Goal: Transaction & Acquisition: Purchase product/service

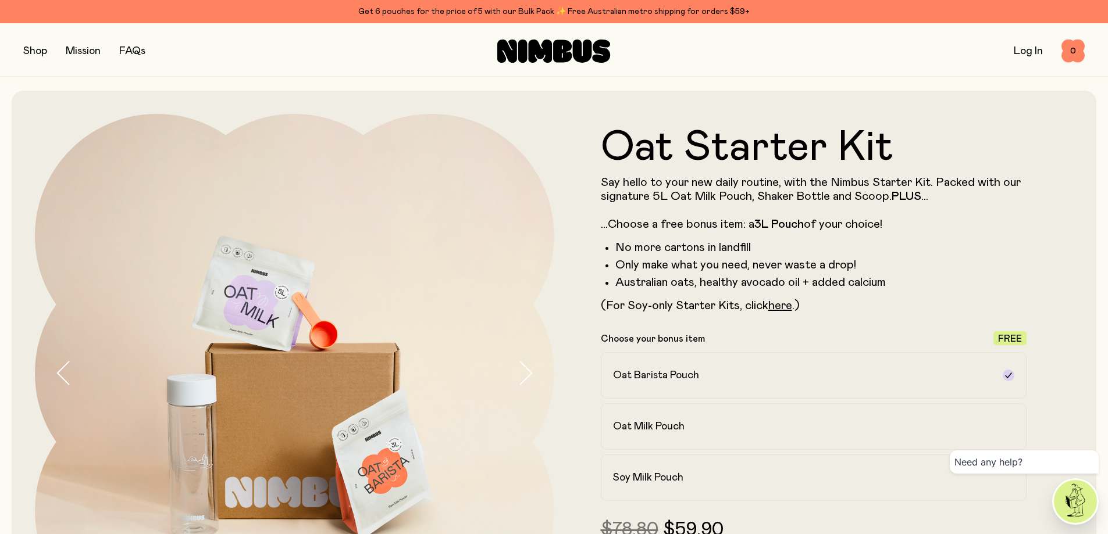
click at [45, 54] on button "button" at bounding box center [35, 51] width 24 height 16
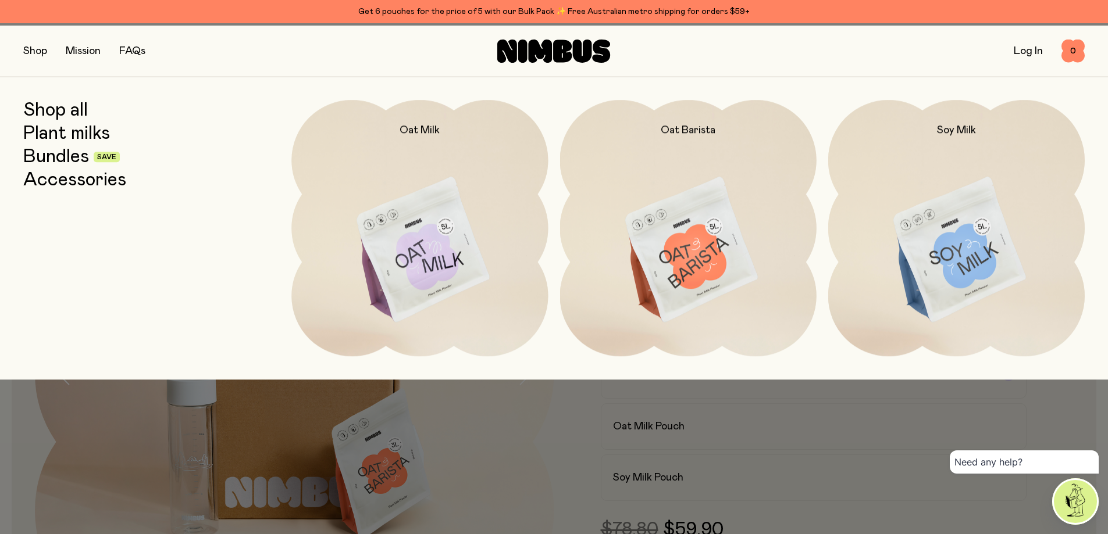
click at [75, 116] on link "Shop all" at bounding box center [55, 110] width 65 height 21
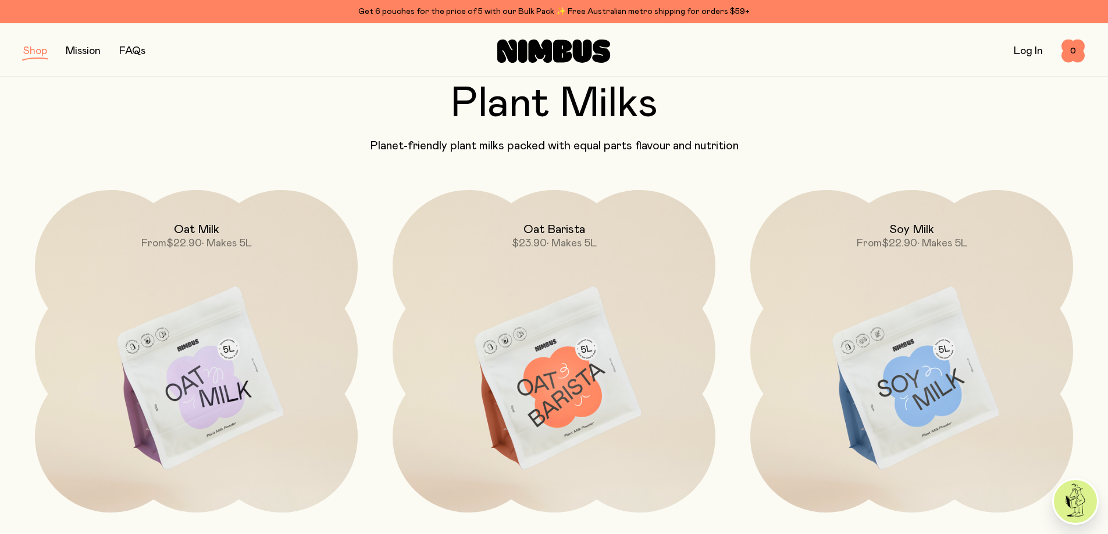
scroll to position [58, 0]
click at [45, 142] on div "Plant Milks Planet-friendly plant milks packed with equal parts flavour and nut…" at bounding box center [553, 119] width 1061 height 70
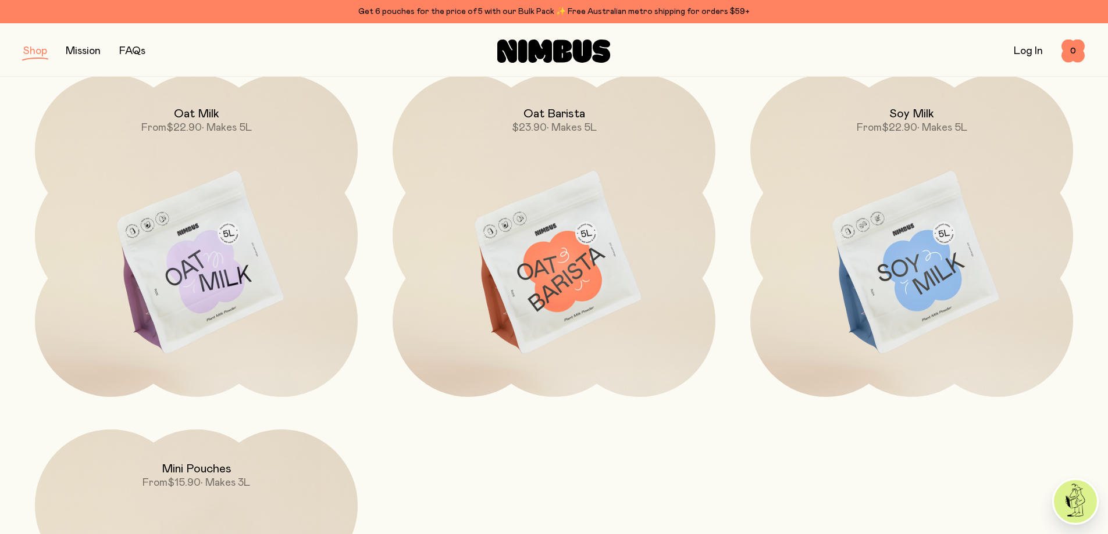
scroll to position [0, 0]
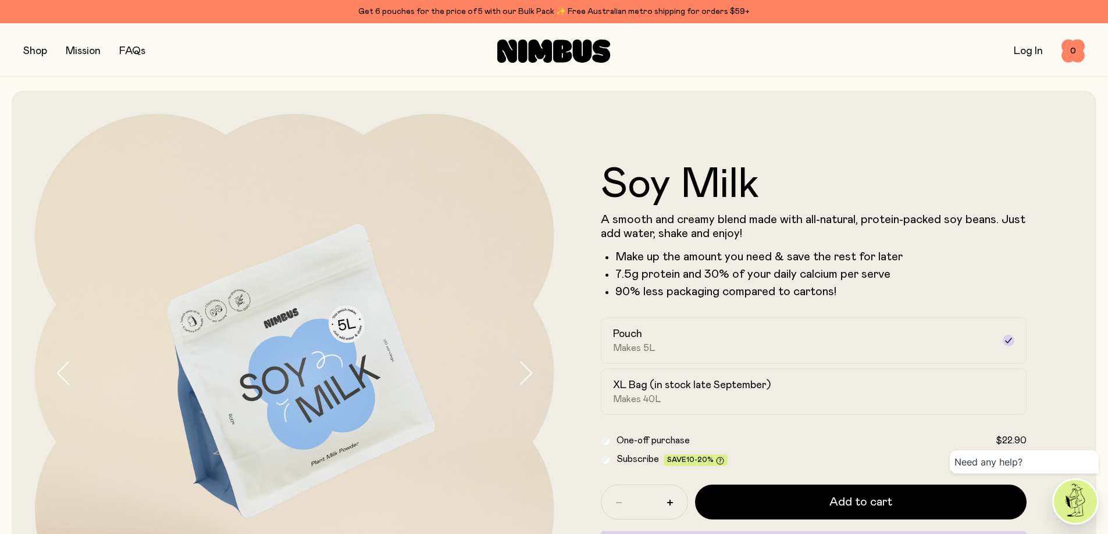
click at [47, 50] on button "button" at bounding box center [35, 51] width 24 height 16
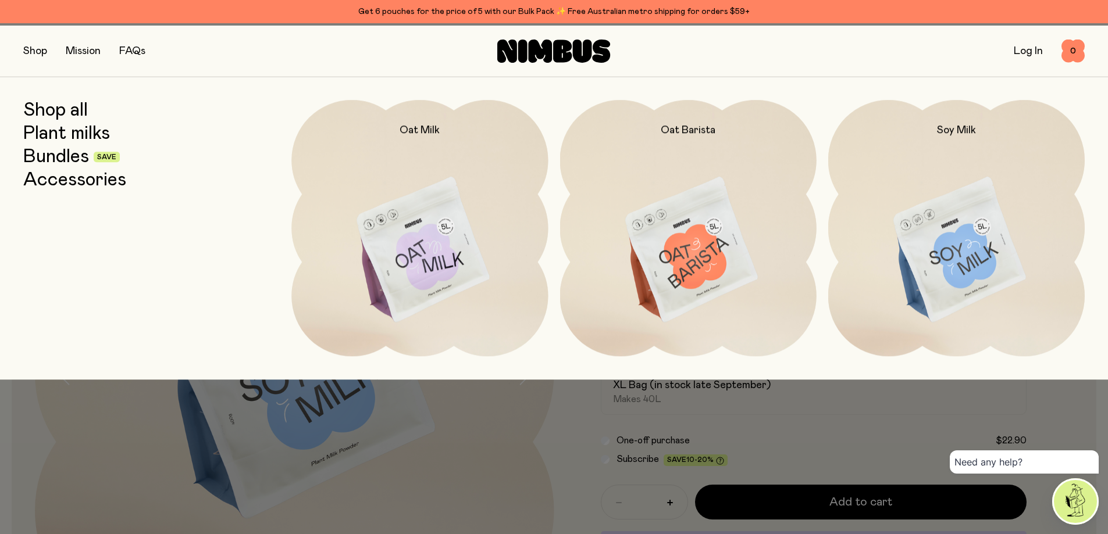
click at [78, 141] on link "Plant milks" at bounding box center [66, 133] width 87 height 21
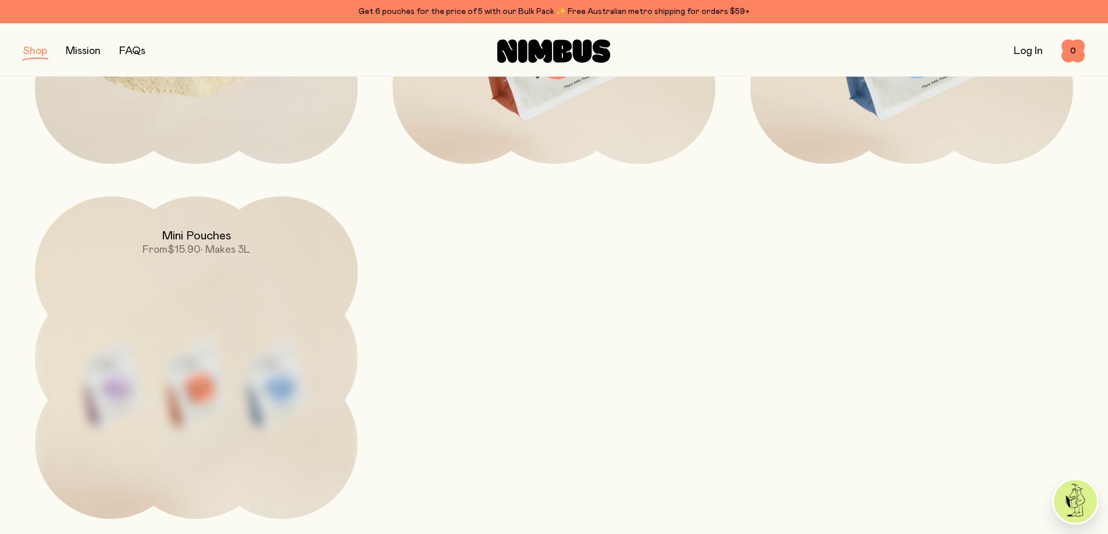
scroll to position [407, 0]
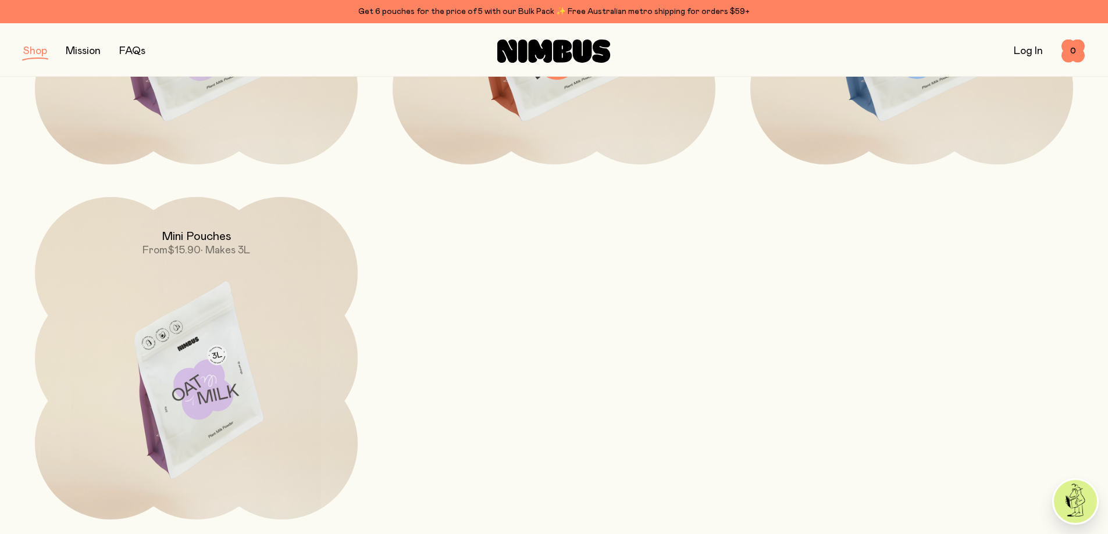
click at [191, 244] on h2 "Mini Pouches" at bounding box center [197, 237] width 70 height 14
